Goal: Information Seeking & Learning: Understand process/instructions

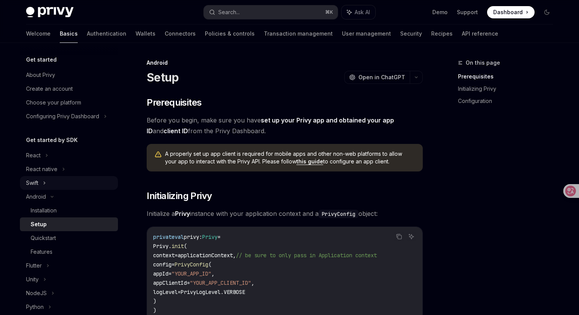
scroll to position [15, 0]
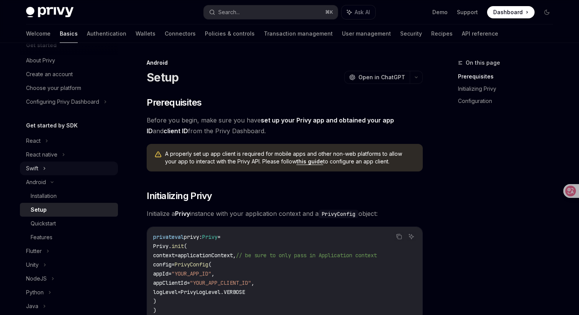
click at [86, 162] on div "Swift" at bounding box center [69, 169] width 98 height 14
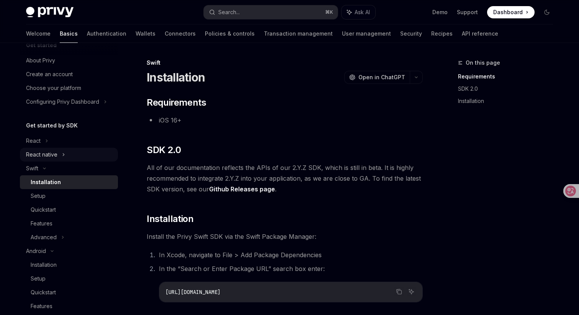
click at [80, 157] on div "React native" at bounding box center [69, 155] width 98 height 14
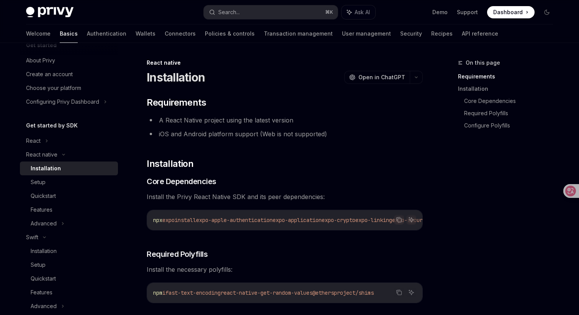
click at [85, 170] on div "Installation" at bounding box center [72, 168] width 83 height 9
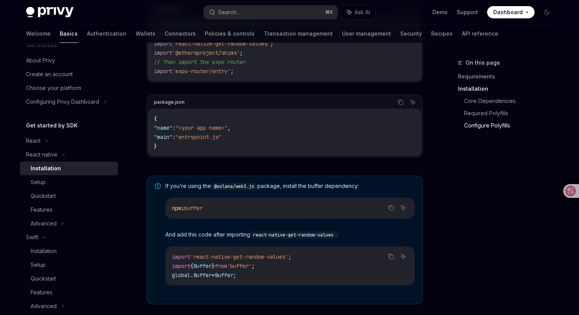
scroll to position [560, 0]
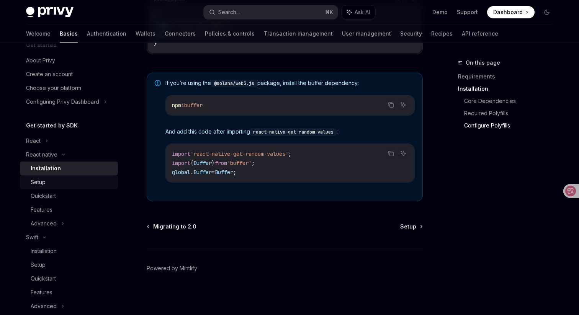
click at [91, 179] on div "Setup" at bounding box center [72, 182] width 83 height 9
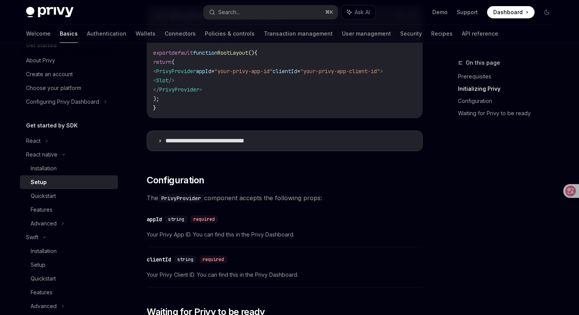
scroll to position [364, 0]
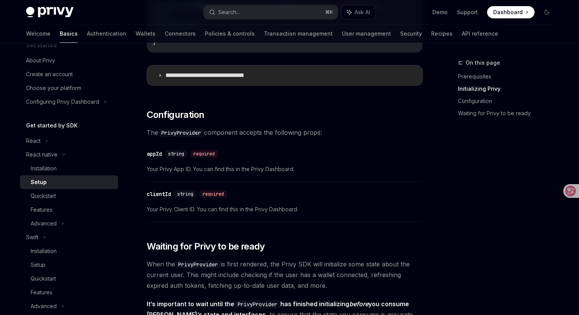
click at [205, 75] on p "**********" at bounding box center [216, 76] width 103 height 8
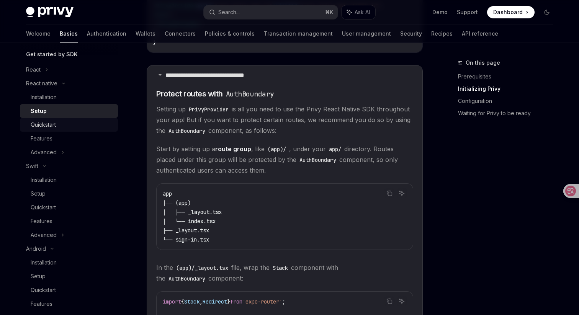
scroll to position [95, 0]
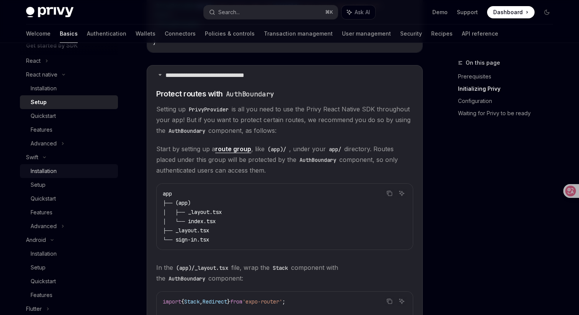
click at [54, 174] on div "Installation" at bounding box center [44, 171] width 26 height 9
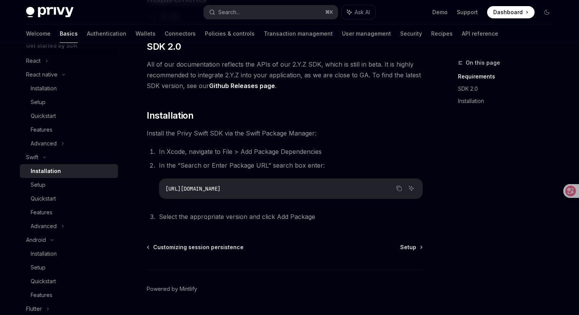
scroll to position [124, 0]
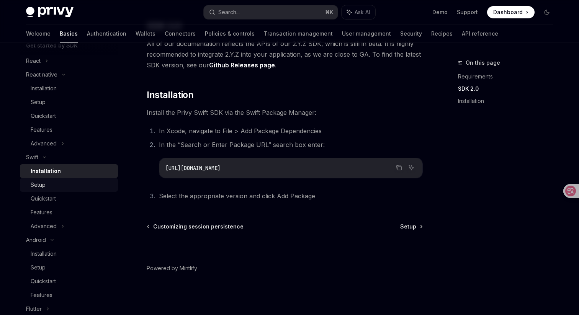
click at [70, 185] on div "Setup" at bounding box center [72, 184] width 83 height 9
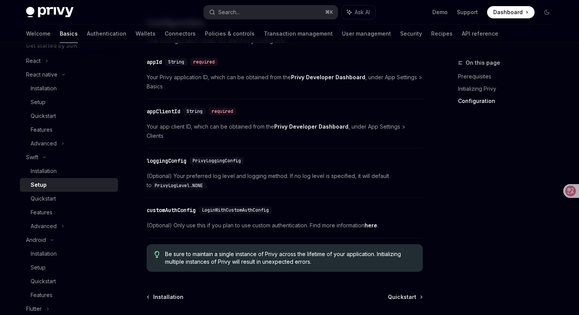
scroll to position [388, 0]
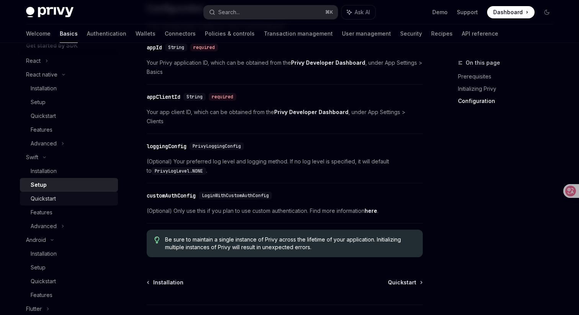
click at [81, 198] on div "Quickstart" at bounding box center [72, 198] width 83 height 9
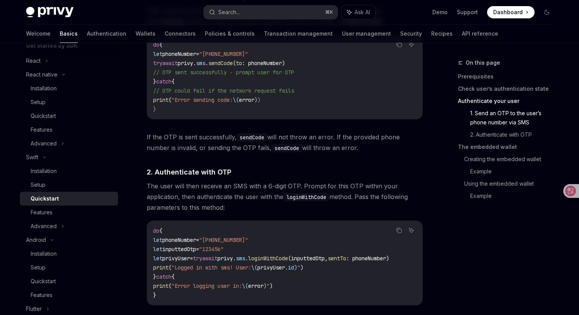
scroll to position [644, 0]
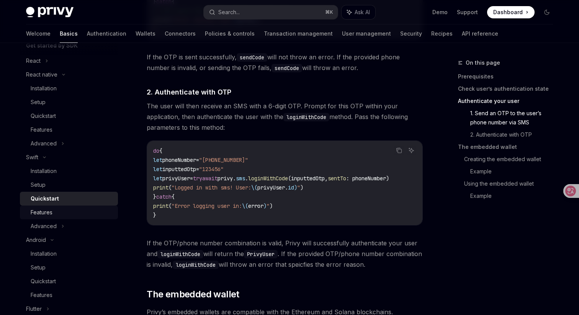
click at [95, 215] on div "Features" at bounding box center [72, 212] width 83 height 9
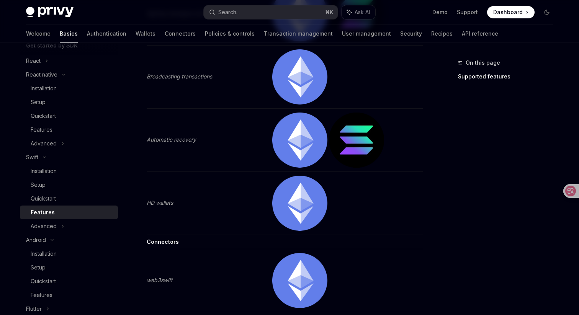
scroll to position [483, 0]
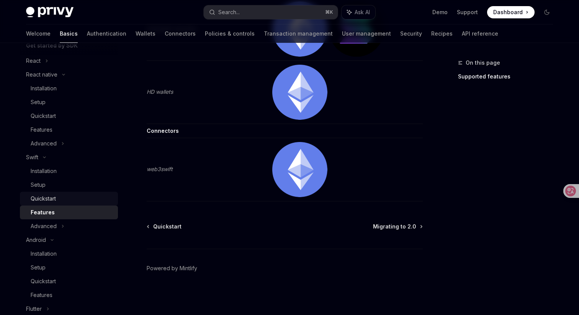
click at [36, 204] on link "Quickstart" at bounding box center [69, 199] width 98 height 14
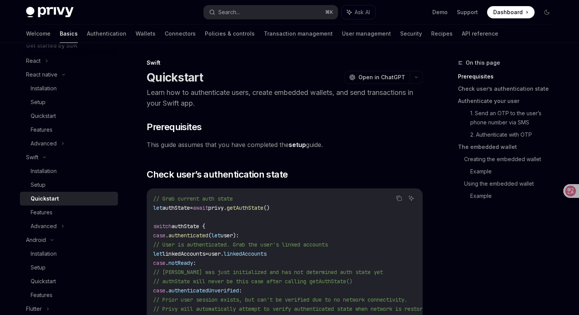
click at [44, 200] on div "Quickstart" at bounding box center [45, 198] width 28 height 9
type textarea "*"
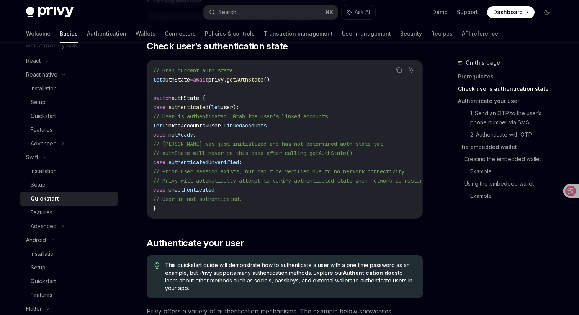
scroll to position [134, 0]
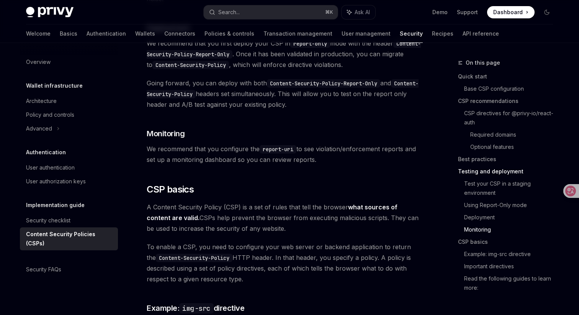
scroll to position [1500, 0]
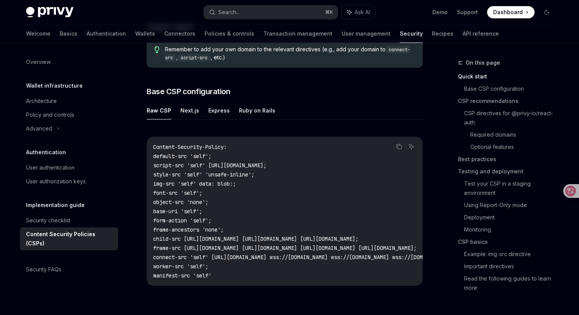
scroll to position [184, 0]
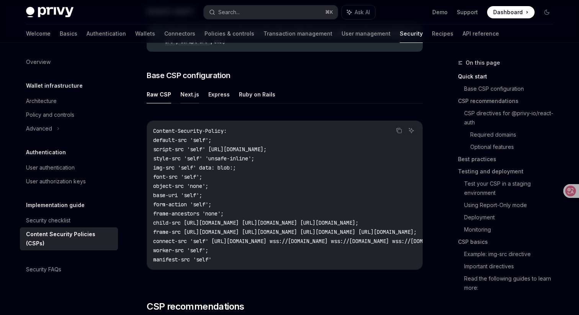
click at [188, 96] on button "Next.js" at bounding box center [189, 94] width 19 height 18
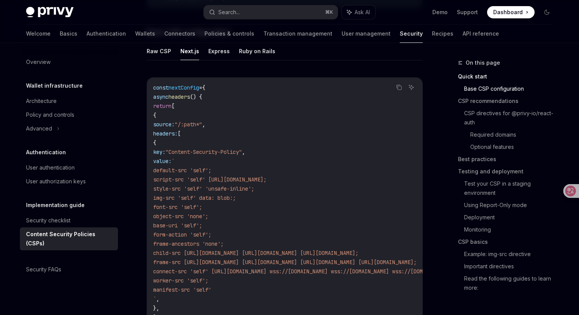
scroll to position [226, 0]
click at [217, 54] on button "Express" at bounding box center [218, 52] width 21 height 18
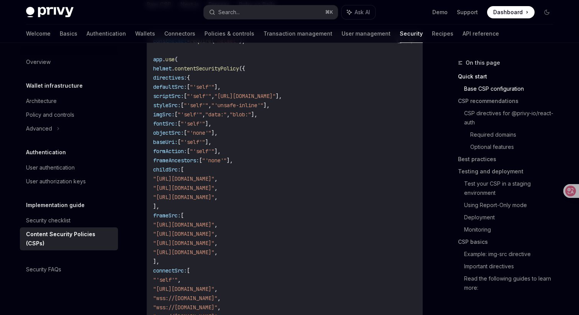
scroll to position [157, 0]
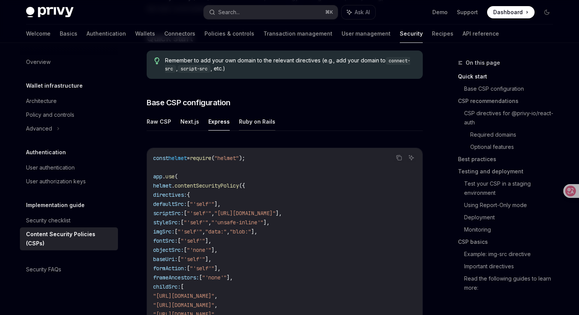
click at [256, 126] on button "Ruby on Rails" at bounding box center [257, 122] width 36 height 18
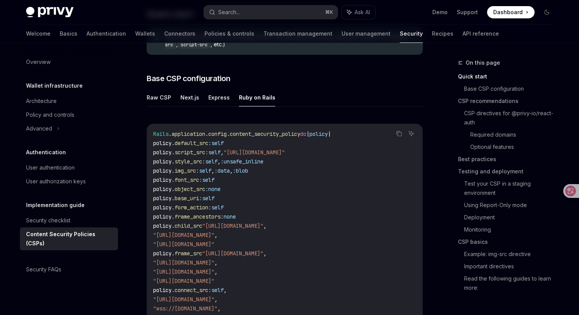
scroll to position [189, 0]
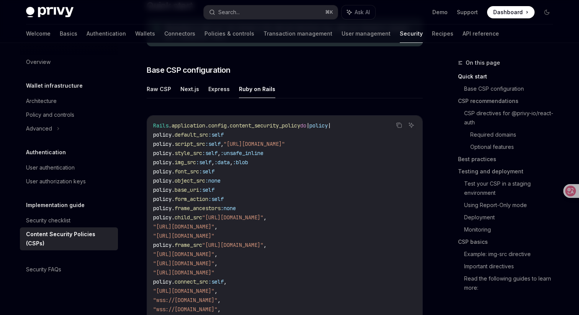
click at [172, 90] on ul "Raw CSP Next.js Express Ruby on Rails" at bounding box center [285, 89] width 276 height 18
click at [165, 90] on button "Raw CSP" at bounding box center [159, 89] width 25 height 18
type textarea "*"
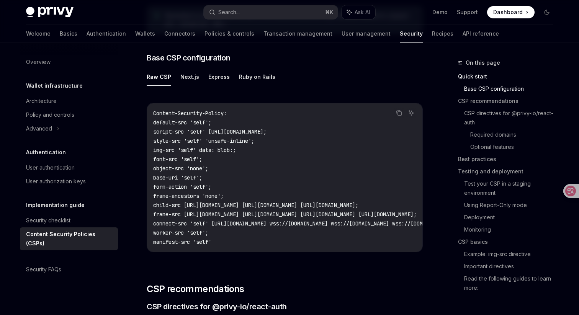
scroll to position [196, 0]
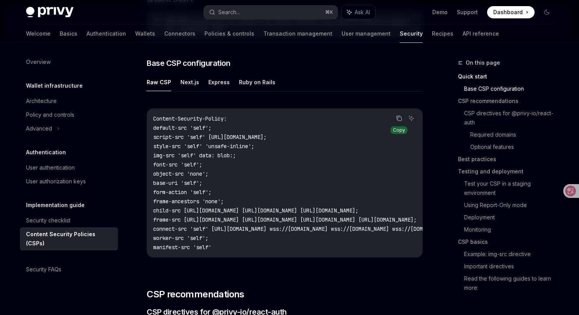
click at [398, 119] on icon "Copy the contents from the code block" at bounding box center [400, 119] width 4 height 4
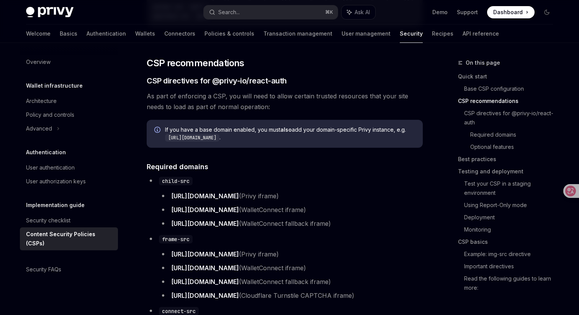
scroll to position [423, 0]
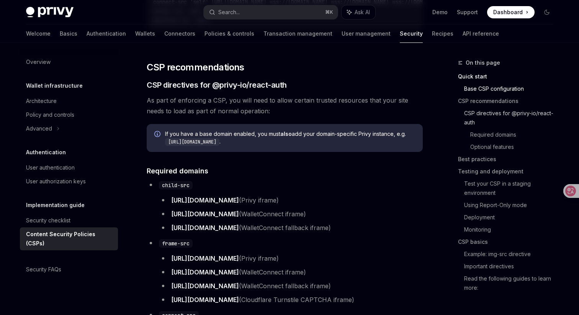
click at [482, 116] on link "CSP directives for @privy-io/react-auth" at bounding box center [511, 117] width 95 height 21
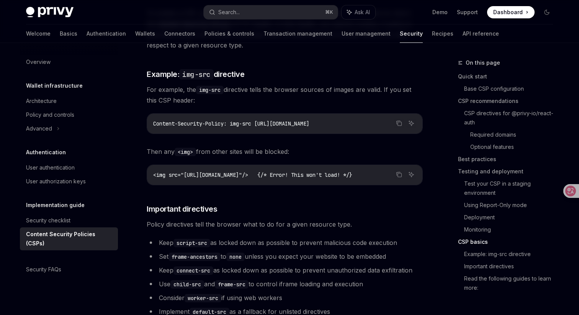
scroll to position [1787, 0]
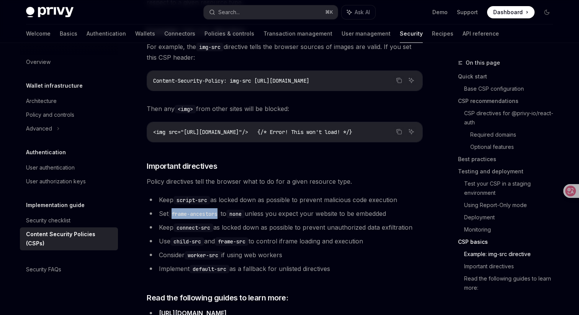
drag, startPoint x: 172, startPoint y: 197, endPoint x: 221, endPoint y: 200, distance: 49.5
click at [221, 210] on code "frame-ancestors" at bounding box center [194, 214] width 52 height 8
copy code "frame-ancestors"
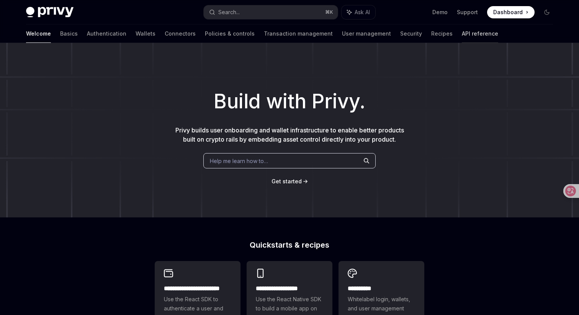
click at [462, 30] on link "API reference" at bounding box center [480, 34] width 36 height 18
type textarea "*"
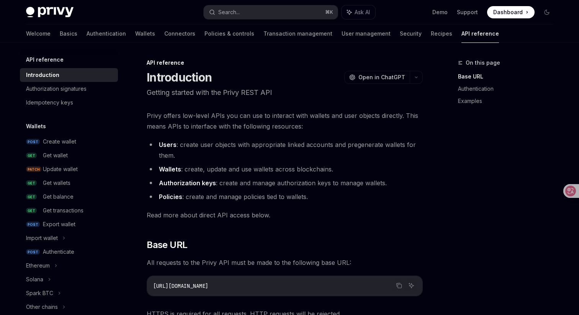
click at [278, 21] on div "Privy Docs home page Search... ⌘ K Ask AI Demo Support Dashboard Dashboard Sear…" at bounding box center [289, 12] width 527 height 25
click at [287, 16] on button "Search... ⌘ K" at bounding box center [271, 12] width 134 height 14
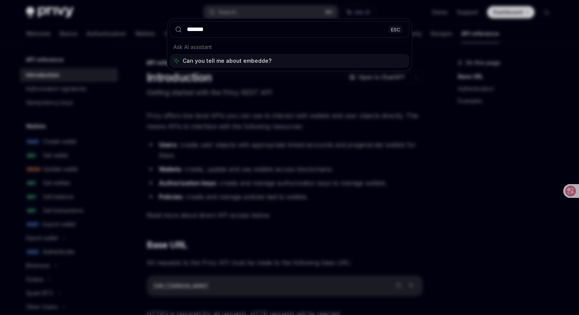
type input "********"
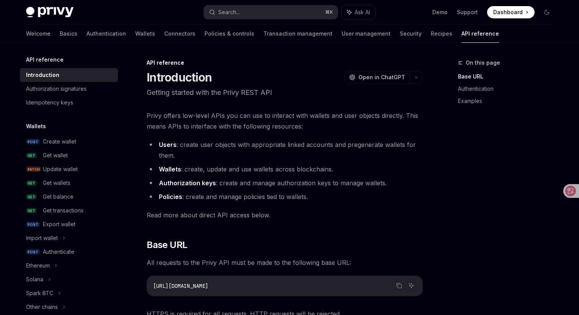
type textarea "*"
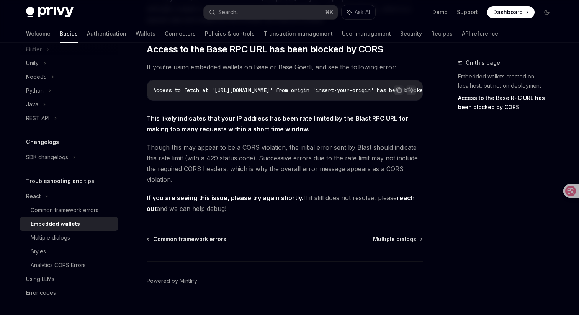
scroll to position [228, 0]
